Goal: Check status: Check status

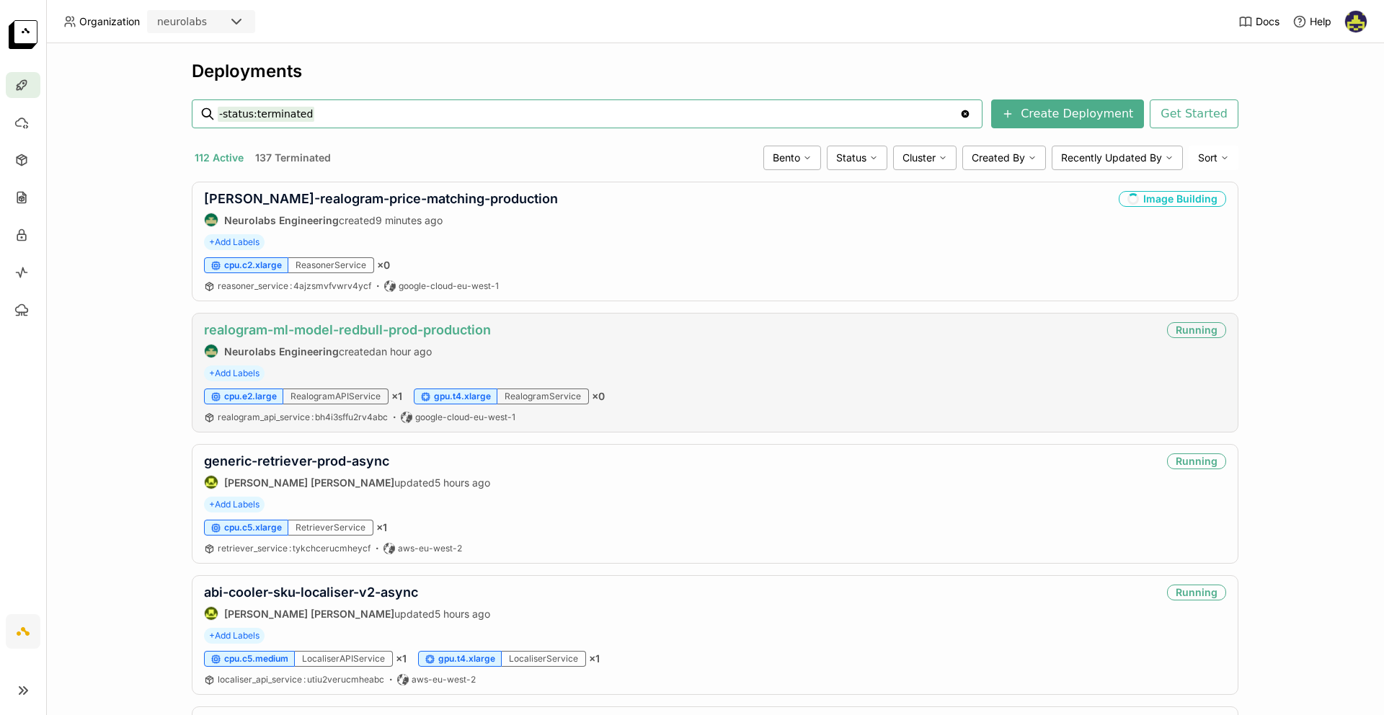
click at [426, 335] on link "realogram-ml-model-redbull-prod-production" at bounding box center [347, 329] width 287 height 15
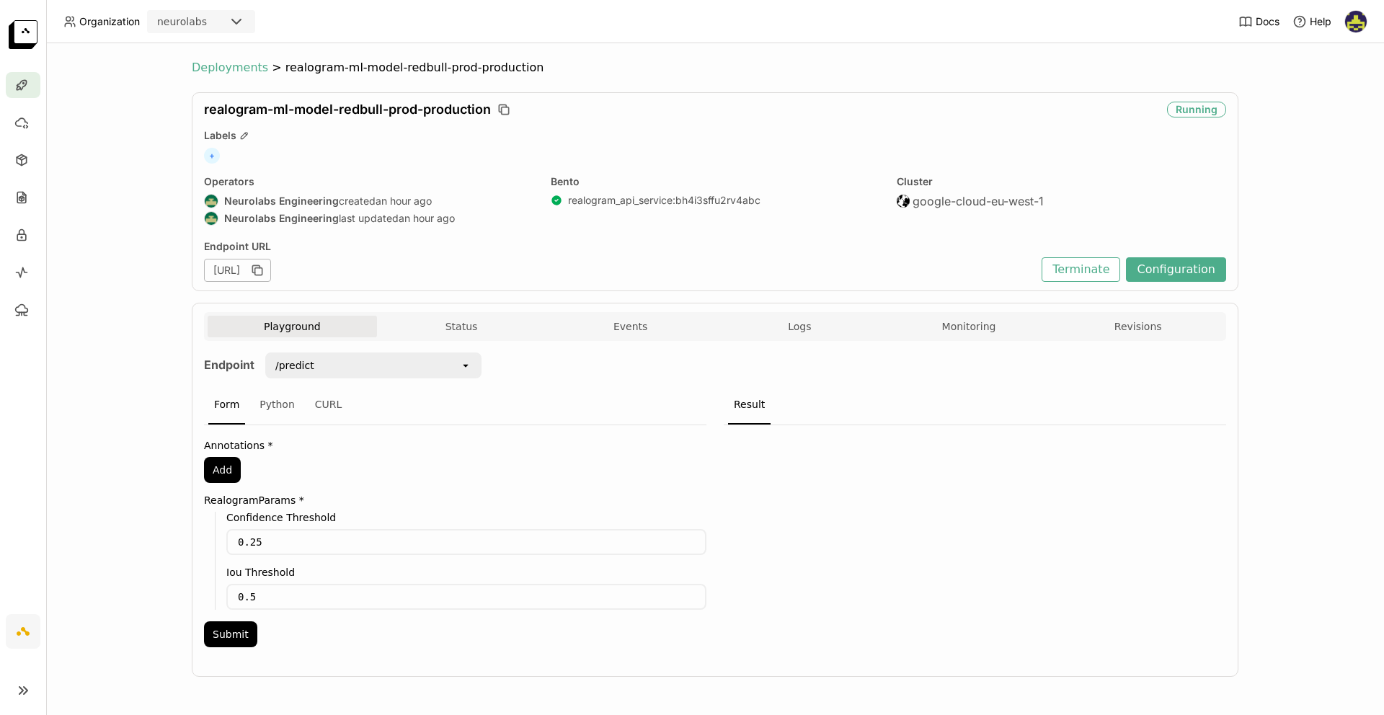
click at [221, 63] on span "Deployments" at bounding box center [230, 68] width 76 height 14
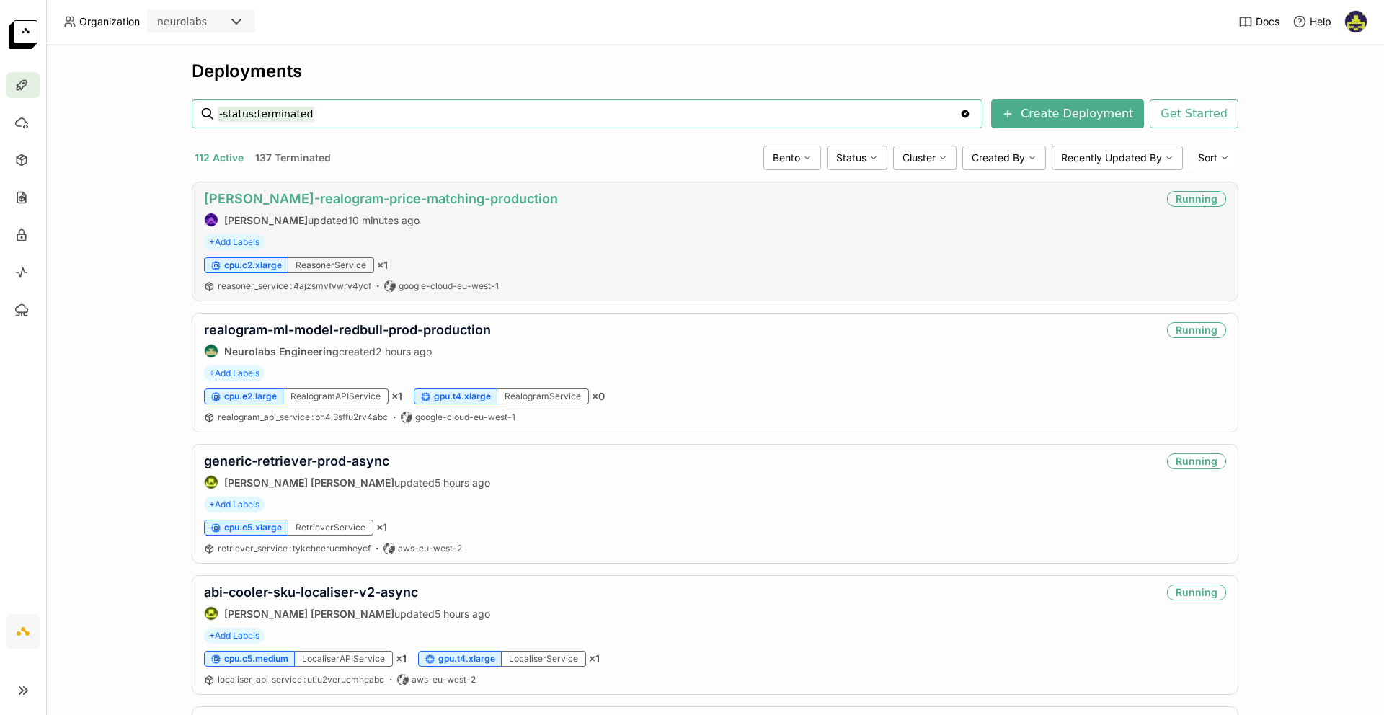
click at [254, 194] on link "[PERSON_NAME]-realogram-price-matching-production" at bounding box center [381, 198] width 354 height 15
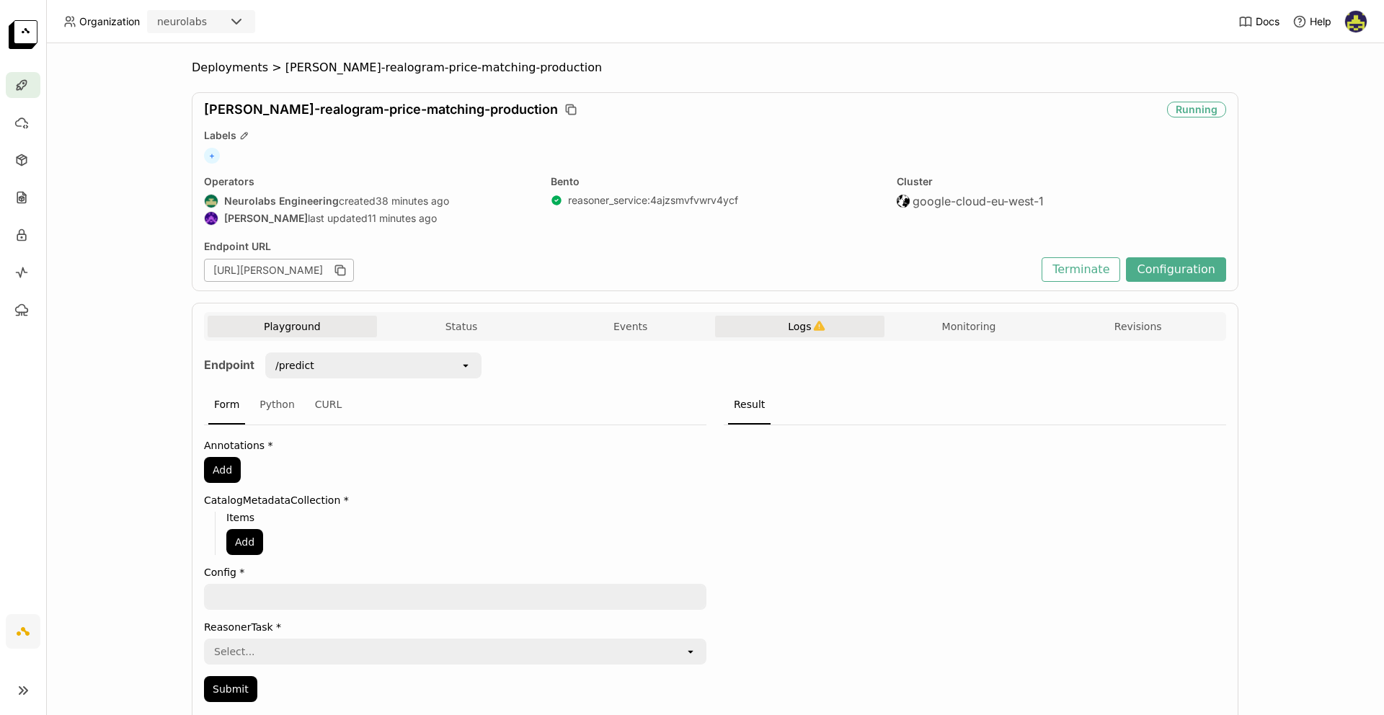
click at [788, 329] on span "Logs" at bounding box center [799, 326] width 23 height 13
